Goal: Task Accomplishment & Management: Manage account settings

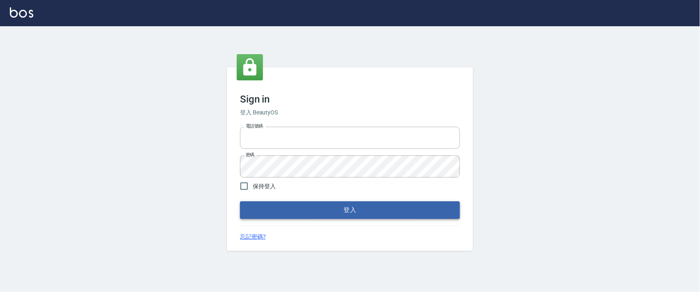
type input "0927987640"
drag, startPoint x: 350, startPoint y: 208, endPoint x: 363, endPoint y: 182, distance: 28.3
click at [350, 208] on button "登入" at bounding box center [350, 209] width 220 height 17
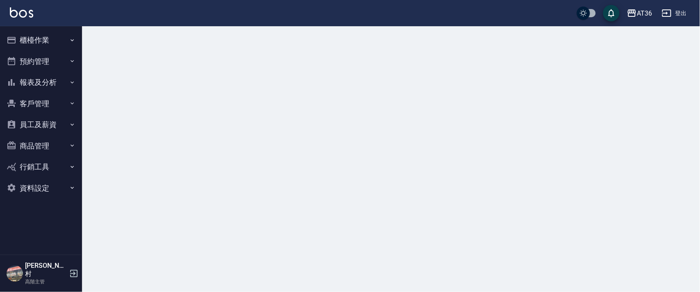
click at [33, 33] on button "櫃檯作業" at bounding box center [40, 40] width 75 height 21
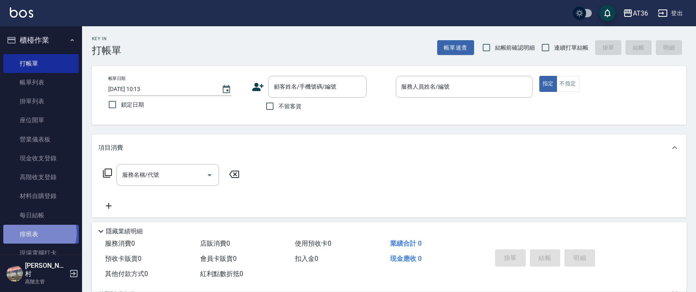
click at [37, 233] on link "排班表" at bounding box center [40, 234] width 75 height 19
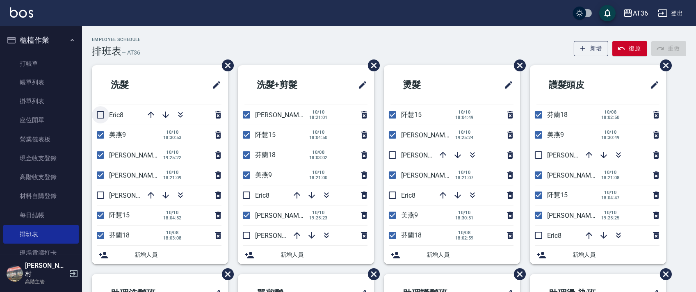
click at [97, 115] on input "checkbox" at bounding box center [100, 114] width 17 height 17
checkbox input "true"
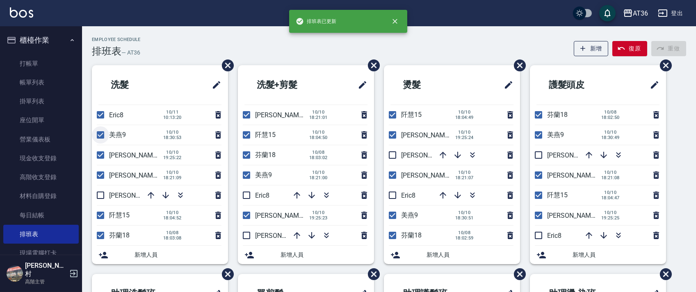
click at [100, 137] on input "checkbox" at bounding box center [100, 134] width 17 height 17
checkbox input "false"
click at [103, 156] on input "checkbox" at bounding box center [100, 154] width 17 height 17
checkbox input "false"
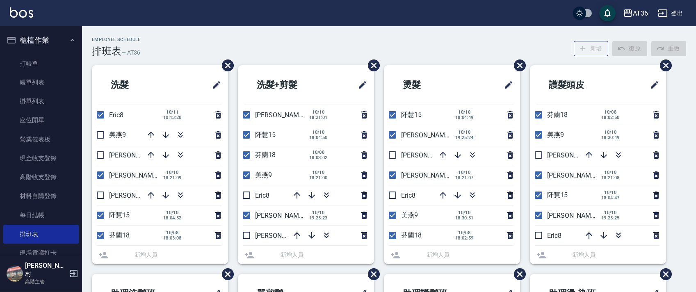
click at [101, 174] on li "[PERSON_NAME]11 [DATE] 18:21:09" at bounding box center [160, 175] width 136 height 20
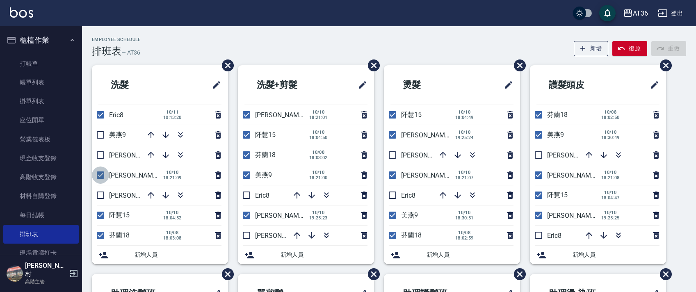
click at [99, 172] on input "checkbox" at bounding box center [100, 175] width 17 height 17
checkbox input "false"
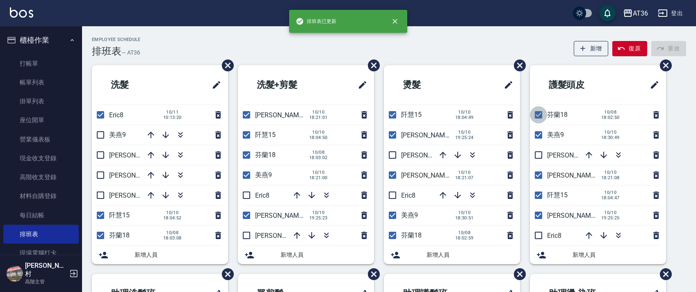
click at [539, 112] on input "checkbox" at bounding box center [538, 114] width 17 height 17
checkbox input "false"
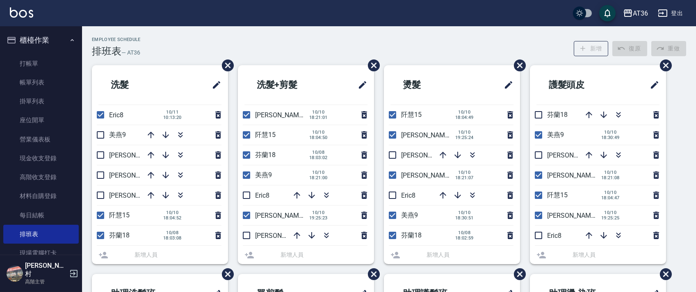
click at [540, 135] on li "美燕9 [DATE] 18:30:49" at bounding box center [598, 135] width 136 height 20
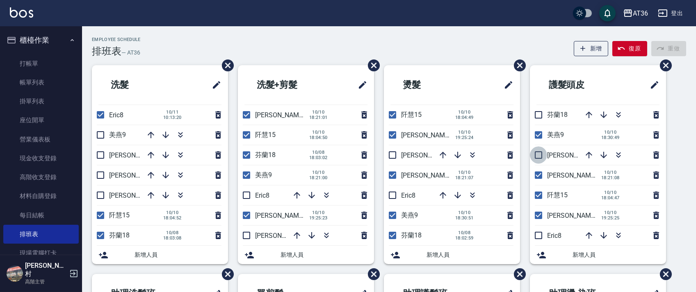
click at [537, 154] on input "checkbox" at bounding box center [538, 154] width 17 height 17
checkbox input "true"
click at [539, 132] on input "checkbox" at bounding box center [538, 134] width 17 height 17
checkbox input "false"
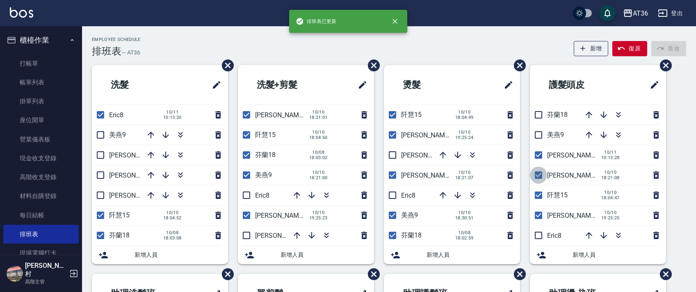
click at [540, 176] on input "checkbox" at bounding box center [538, 175] width 17 height 17
checkbox input "false"
click at [537, 195] on input "checkbox" at bounding box center [538, 195] width 17 height 17
checkbox input "false"
drag, startPoint x: 537, startPoint y: 216, endPoint x: 548, endPoint y: 235, distance: 21.7
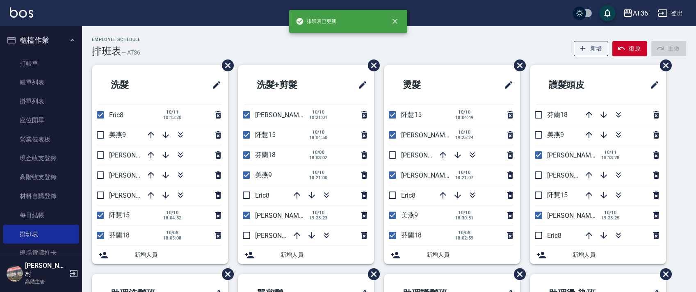
click at [537, 216] on input "checkbox" at bounding box center [538, 215] width 17 height 17
checkbox input "false"
click at [539, 234] on input "checkbox" at bounding box center [538, 235] width 17 height 17
checkbox input "true"
click at [391, 199] on input "checkbox" at bounding box center [392, 195] width 17 height 17
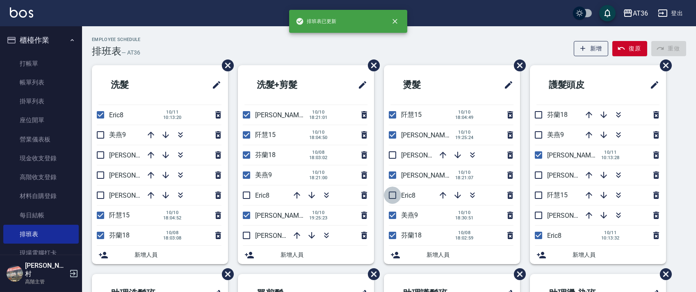
checkbox input "true"
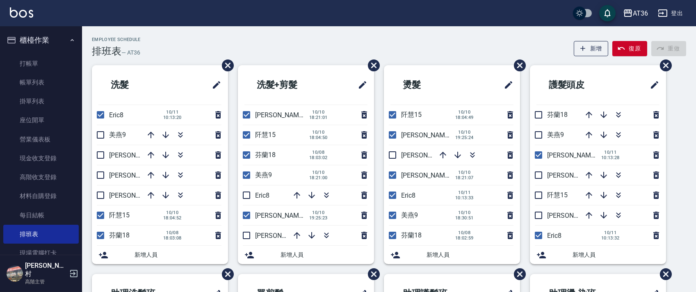
click at [392, 173] on input "checkbox" at bounding box center [392, 175] width 17 height 17
checkbox input "false"
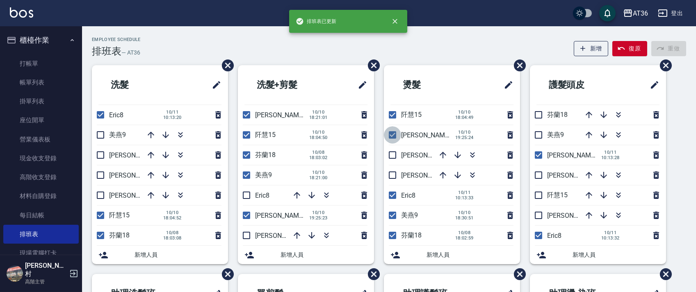
click at [393, 137] on input "checkbox" at bounding box center [392, 134] width 17 height 17
checkbox input "false"
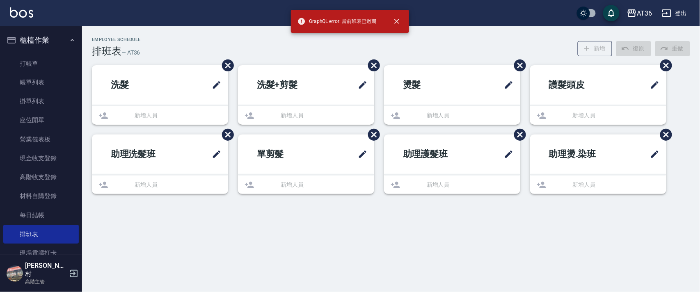
click at [391, 117] on ul "燙髮 新增人員" at bounding box center [452, 94] width 136 height 59
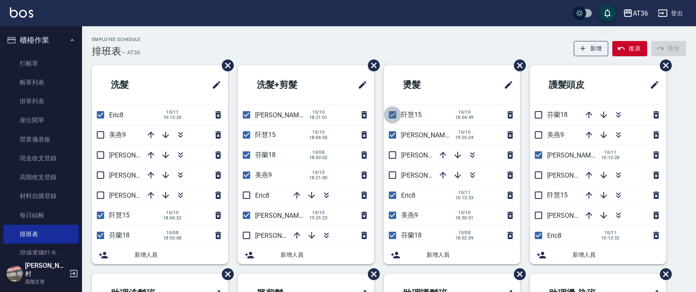
click at [390, 113] on input "checkbox" at bounding box center [392, 114] width 17 height 17
checkbox input "false"
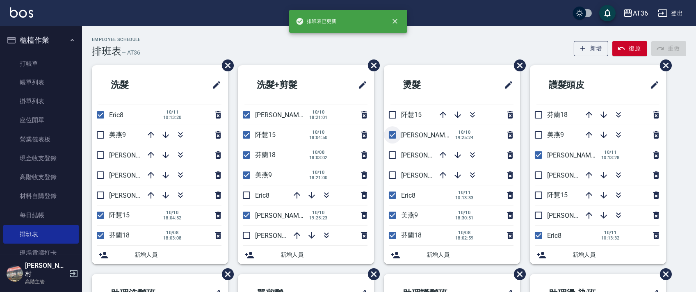
click at [392, 136] on input "checkbox" at bounding box center [392, 134] width 17 height 17
checkbox input "false"
click at [391, 212] on input "checkbox" at bounding box center [392, 215] width 17 height 17
checkbox input "false"
click at [394, 238] on input "checkbox" at bounding box center [392, 235] width 17 height 17
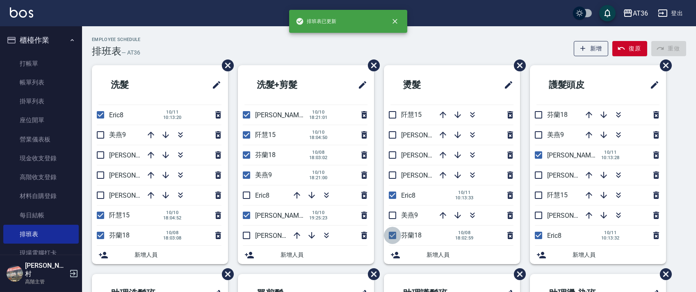
checkbox input "false"
click at [396, 158] on input "checkbox" at bounding box center [392, 154] width 17 height 17
checkbox input "true"
click at [250, 137] on input "checkbox" at bounding box center [246, 134] width 17 height 17
checkbox input "false"
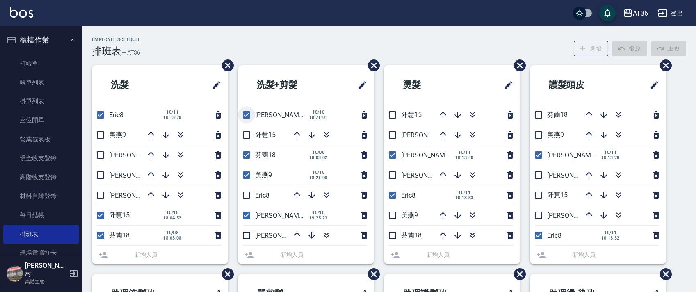
click at [245, 114] on input "checkbox" at bounding box center [246, 114] width 17 height 17
checkbox input "false"
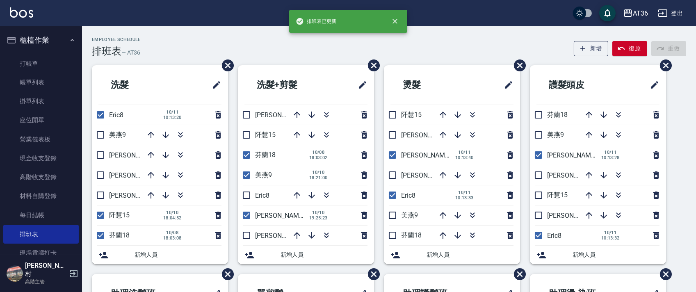
drag, startPoint x: 245, startPoint y: 156, endPoint x: 245, endPoint y: 173, distance: 16.8
click at [245, 156] on input "checkbox" at bounding box center [246, 154] width 17 height 17
checkbox input "false"
click at [244, 174] on input "checkbox" at bounding box center [246, 175] width 17 height 17
checkbox input "false"
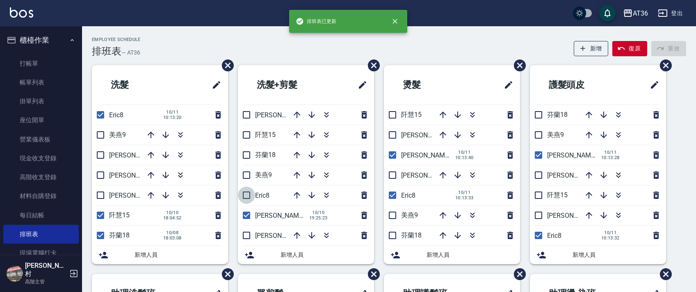
click at [247, 196] on input "checkbox" at bounding box center [246, 195] width 17 height 17
checkbox input "true"
click at [247, 215] on input "checkbox" at bounding box center [246, 215] width 17 height 17
checkbox input "false"
drag, startPoint x: 250, startPoint y: 233, endPoint x: 287, endPoint y: 175, distance: 69.0
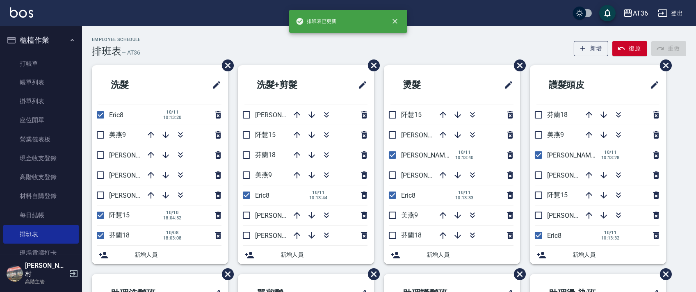
click at [250, 233] on input "checkbox" at bounding box center [246, 235] width 17 height 17
checkbox input "true"
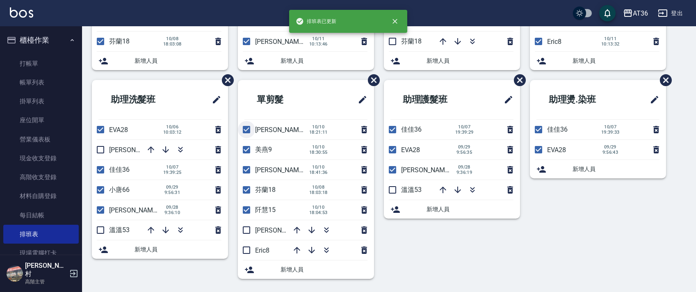
click at [246, 131] on input "checkbox" at bounding box center [246, 129] width 17 height 17
checkbox input "false"
click at [240, 146] on input "checkbox" at bounding box center [246, 149] width 17 height 17
checkbox input "false"
click at [247, 169] on input "checkbox" at bounding box center [246, 169] width 17 height 17
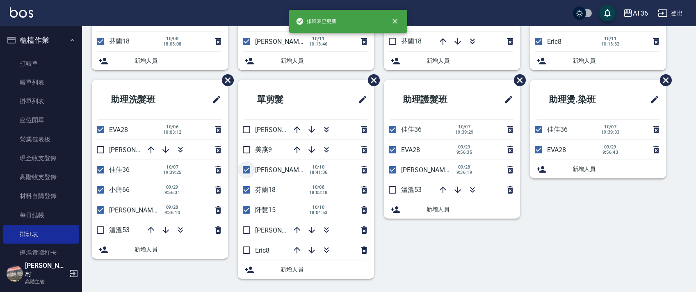
checkbox input "false"
click at [250, 192] on input "checkbox" at bounding box center [246, 189] width 17 height 17
checkbox input "false"
click at [247, 211] on input "checkbox" at bounding box center [246, 209] width 17 height 17
checkbox input "false"
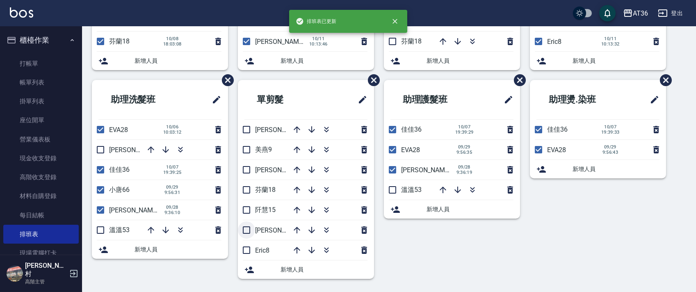
click at [246, 227] on input "checkbox" at bounding box center [246, 230] width 17 height 17
checkbox input "true"
click at [247, 251] on input "checkbox" at bounding box center [246, 250] width 17 height 17
checkbox input "true"
drag, startPoint x: 99, startPoint y: 151, endPoint x: 162, endPoint y: 134, distance: 64.6
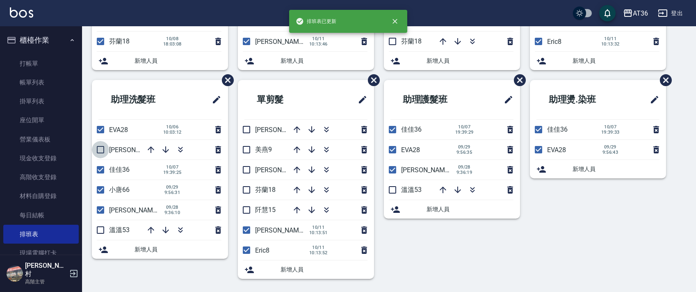
click at [100, 151] on input "checkbox" at bounding box center [100, 149] width 17 height 17
checkbox input "true"
click at [103, 128] on input "checkbox" at bounding box center [100, 129] width 17 height 17
checkbox input "false"
click at [103, 225] on input "checkbox" at bounding box center [100, 230] width 17 height 17
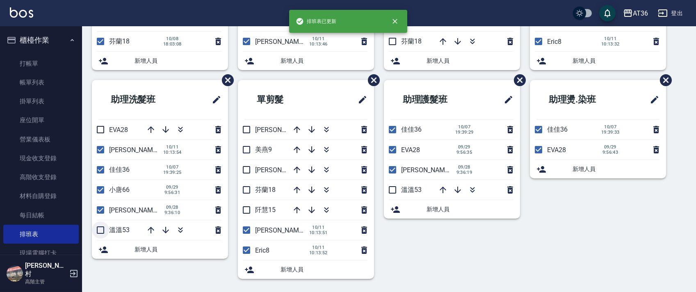
checkbox input "true"
click at [105, 170] on input "checkbox" at bounding box center [100, 169] width 17 height 17
checkbox input "false"
click at [395, 151] on input "checkbox" at bounding box center [392, 149] width 17 height 17
checkbox input "false"
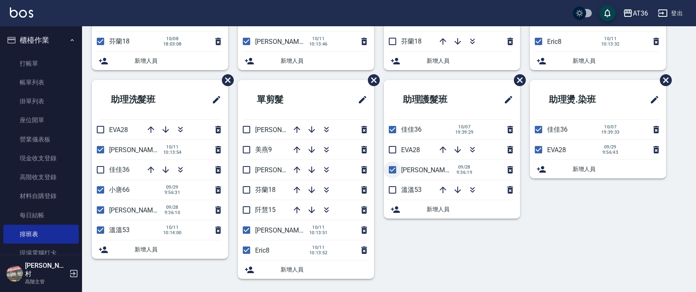
click at [394, 166] on input "checkbox" at bounding box center [392, 169] width 17 height 17
checkbox input "false"
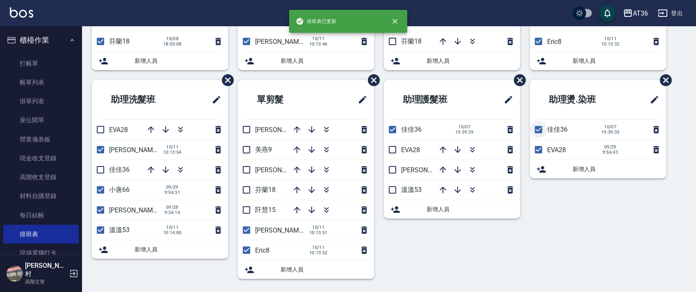
click at [537, 130] on input "checkbox" at bounding box center [538, 129] width 17 height 17
checkbox input "true"
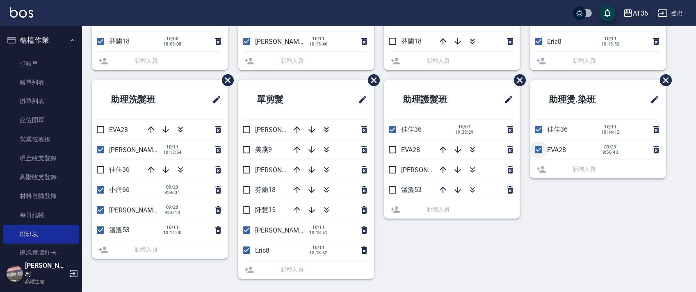
click at [538, 151] on input "checkbox" at bounding box center [538, 149] width 17 height 17
checkbox input "false"
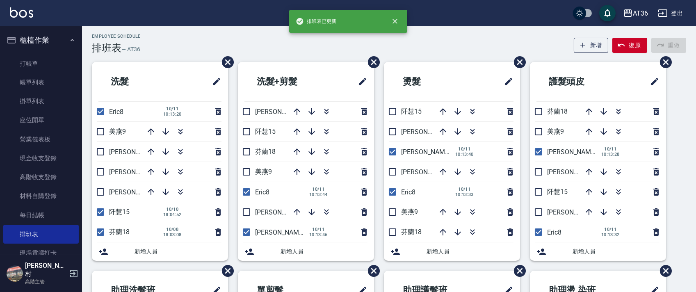
scroll to position [0, 0]
